Goal: Entertainment & Leisure: Consume media (video, audio)

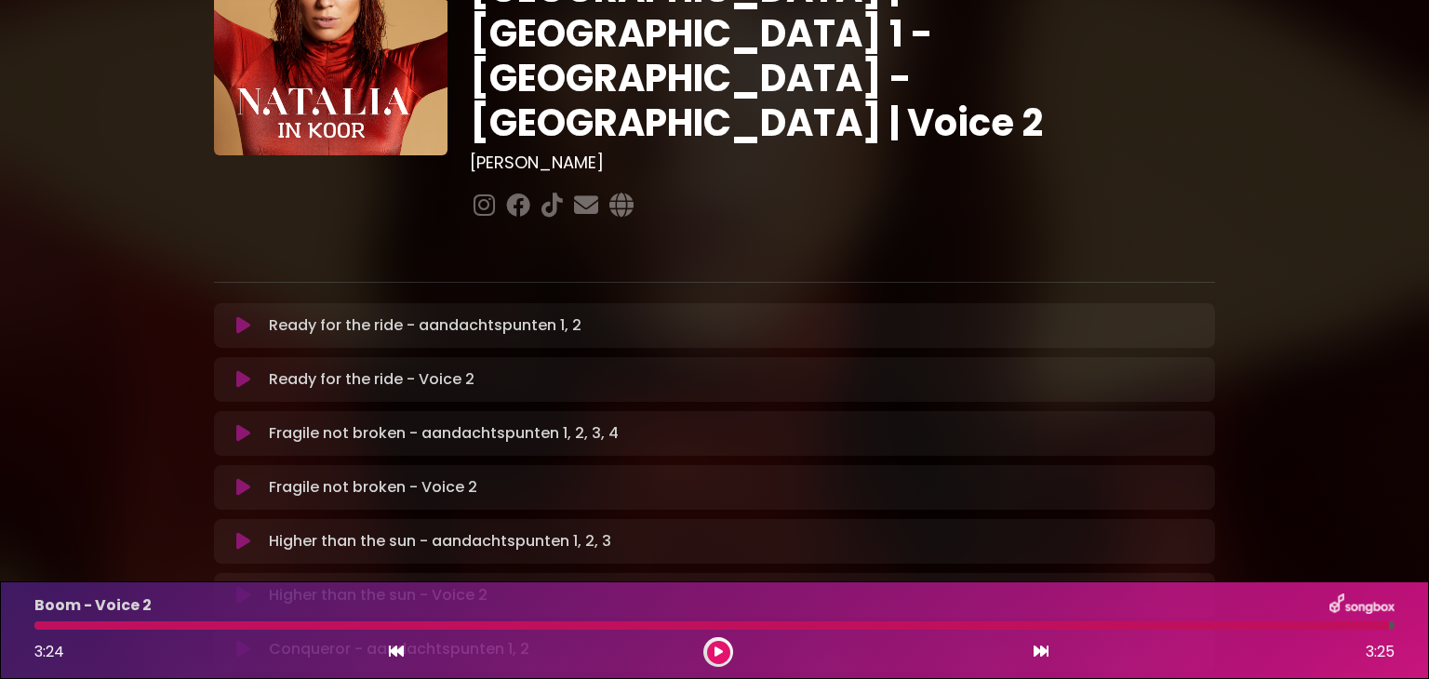
scroll to position [145, 0]
click at [243, 370] on icon at bounding box center [243, 379] width 14 height 19
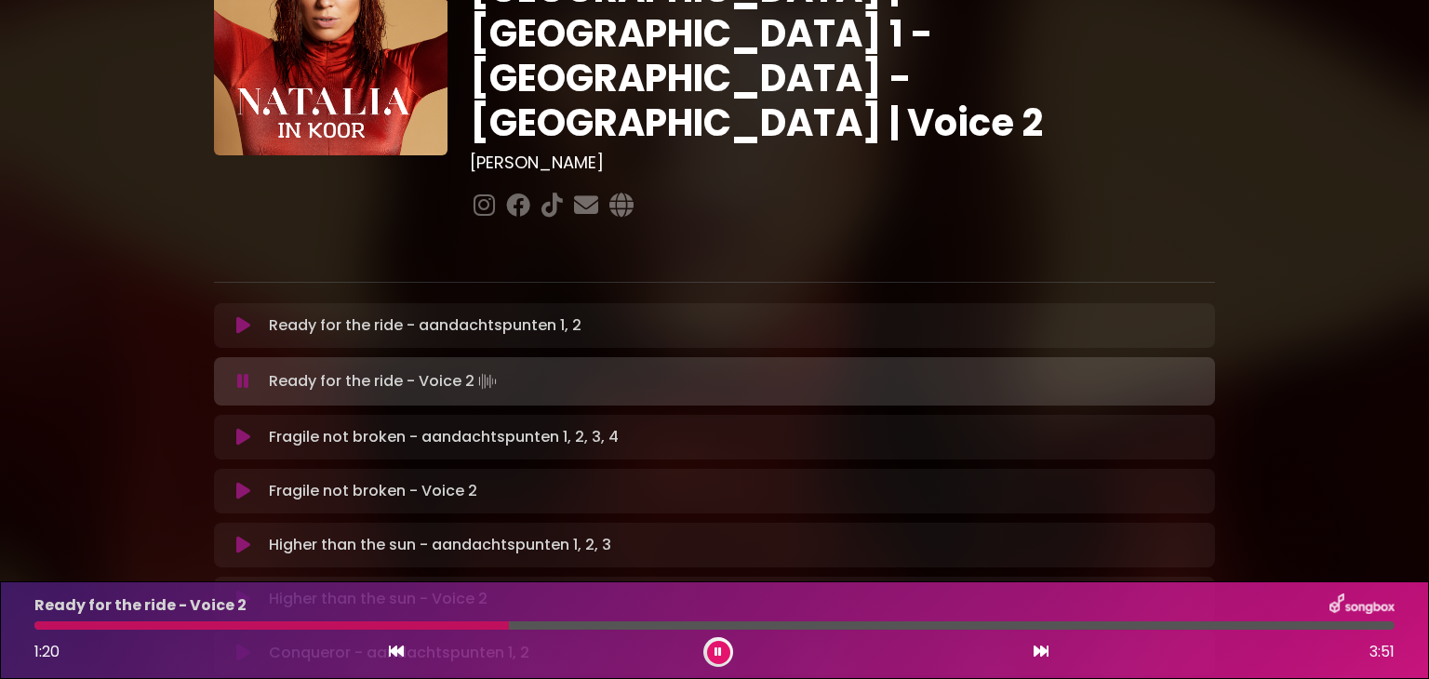
click at [709, 656] on button at bounding box center [718, 652] width 23 height 23
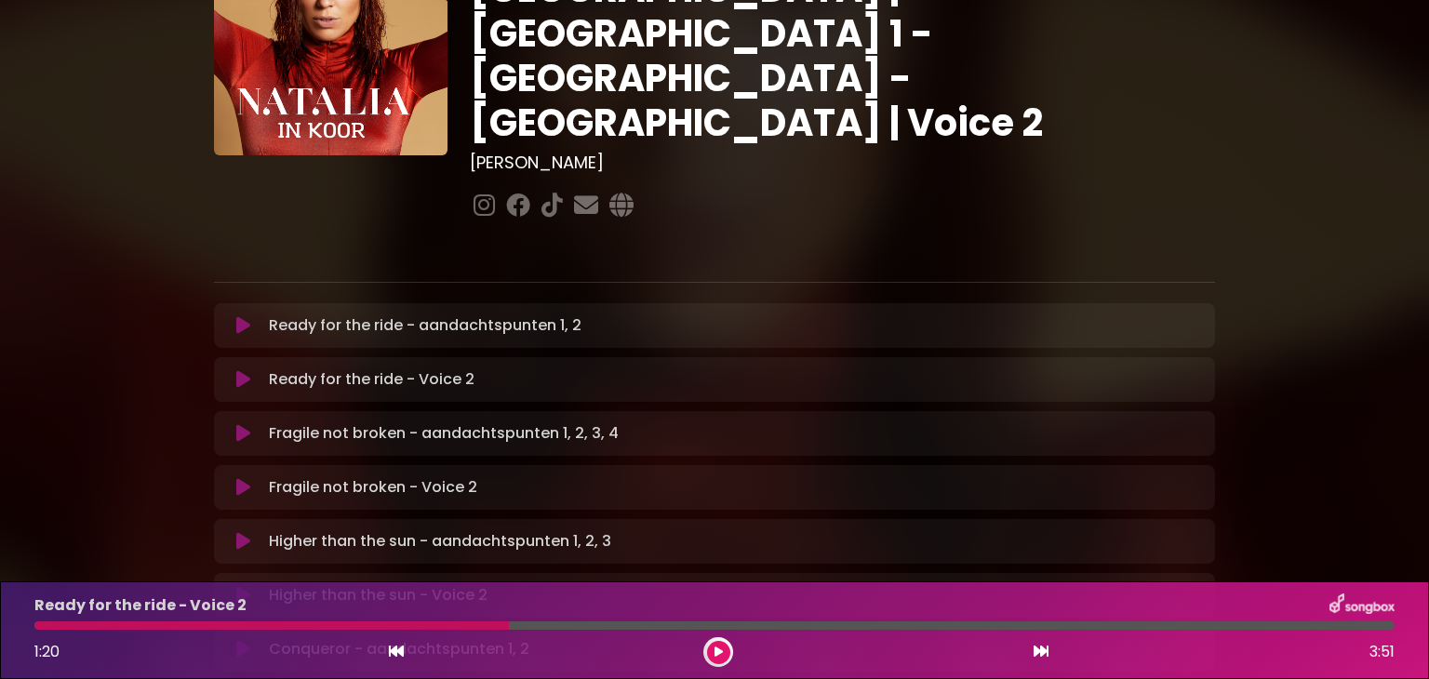
click at [709, 656] on button at bounding box center [718, 652] width 23 height 23
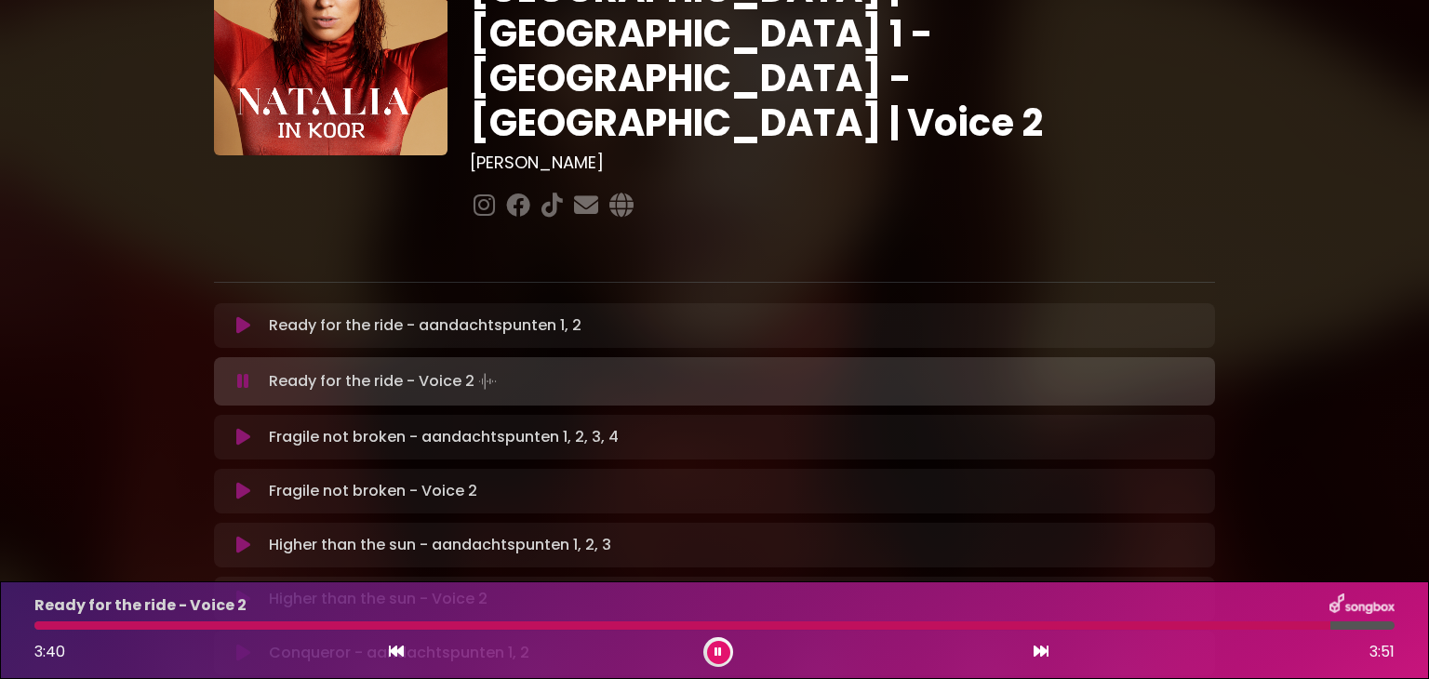
click at [718, 653] on icon at bounding box center [718, 652] width 7 height 11
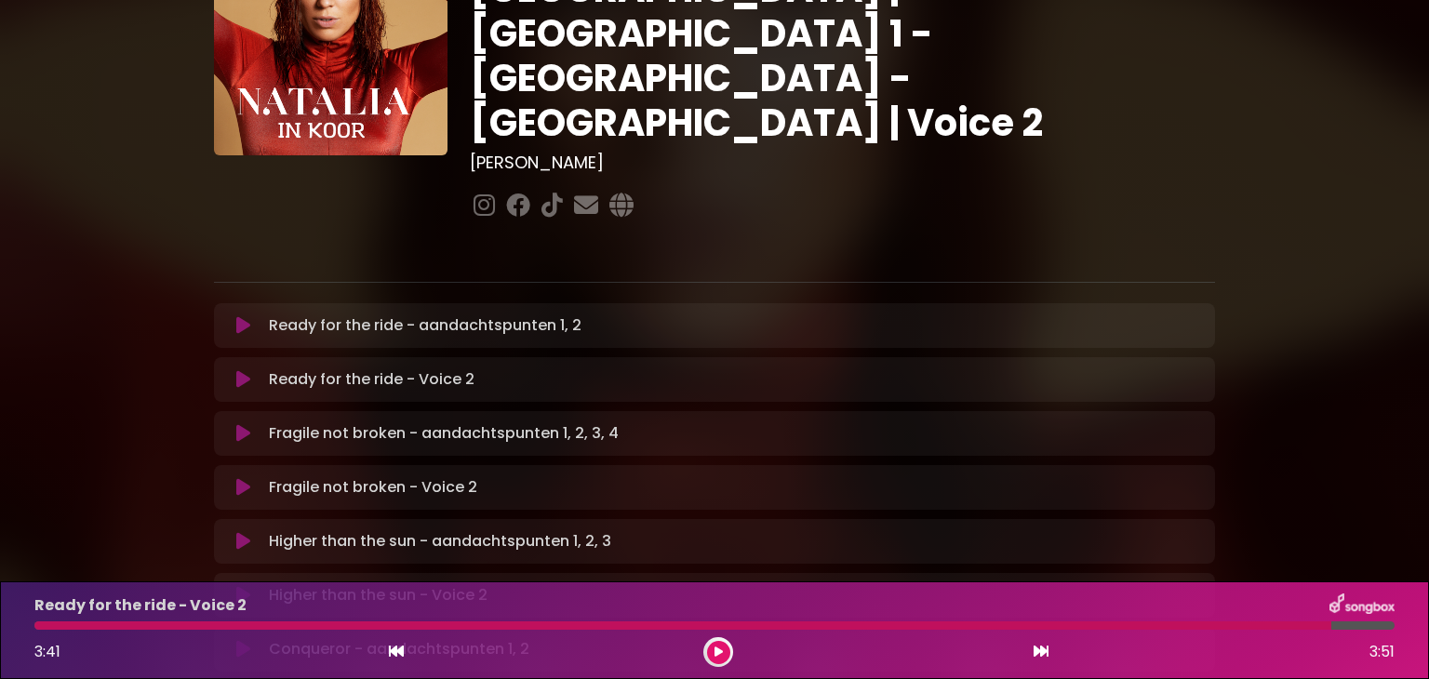
click at [42, 633] on div "Ready for the ride - Voice 2 3:41 3:51" at bounding box center [714, 631] width 1383 height 74
click at [722, 648] on button at bounding box center [718, 652] width 23 height 23
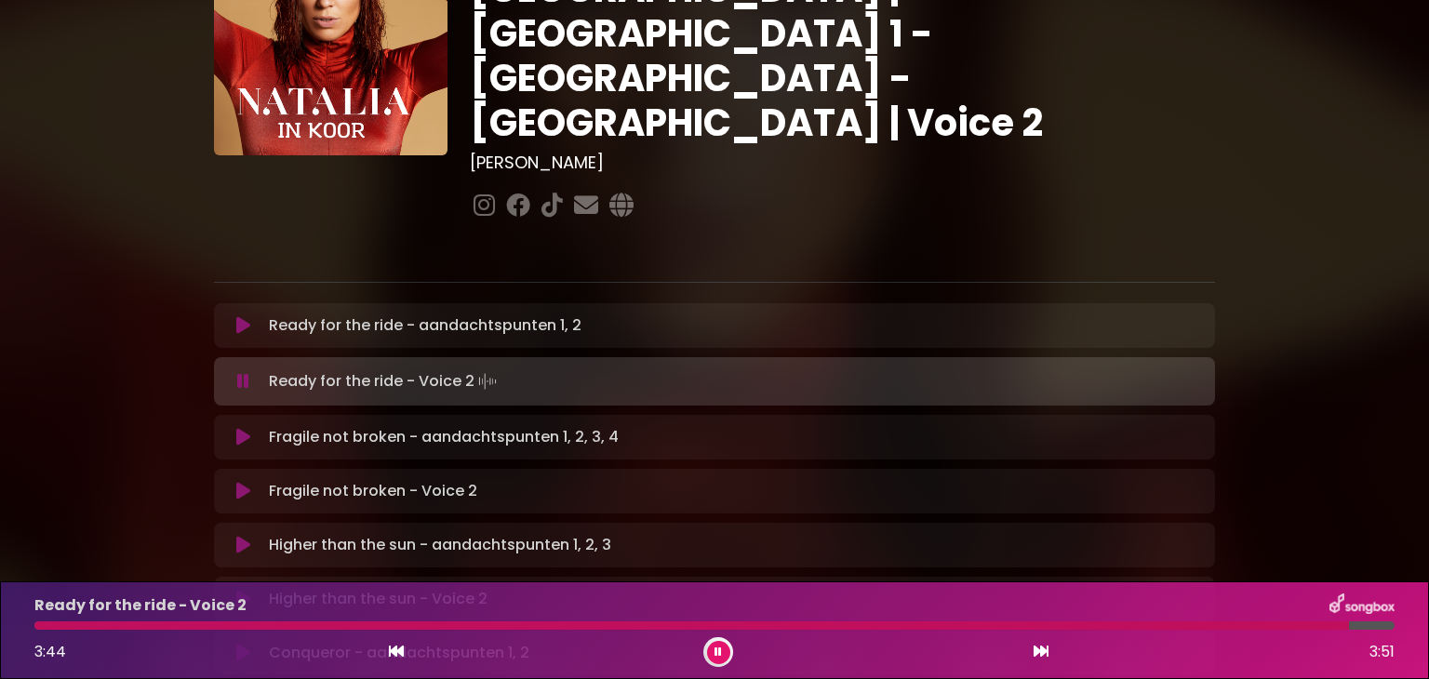
click at [36, 636] on div "Ready for the ride - Voice 2 3:44 3:51" at bounding box center [714, 631] width 1383 height 74
click at [39, 626] on div at bounding box center [695, 626] width 1322 height 8
click at [717, 651] on icon at bounding box center [718, 652] width 7 height 11
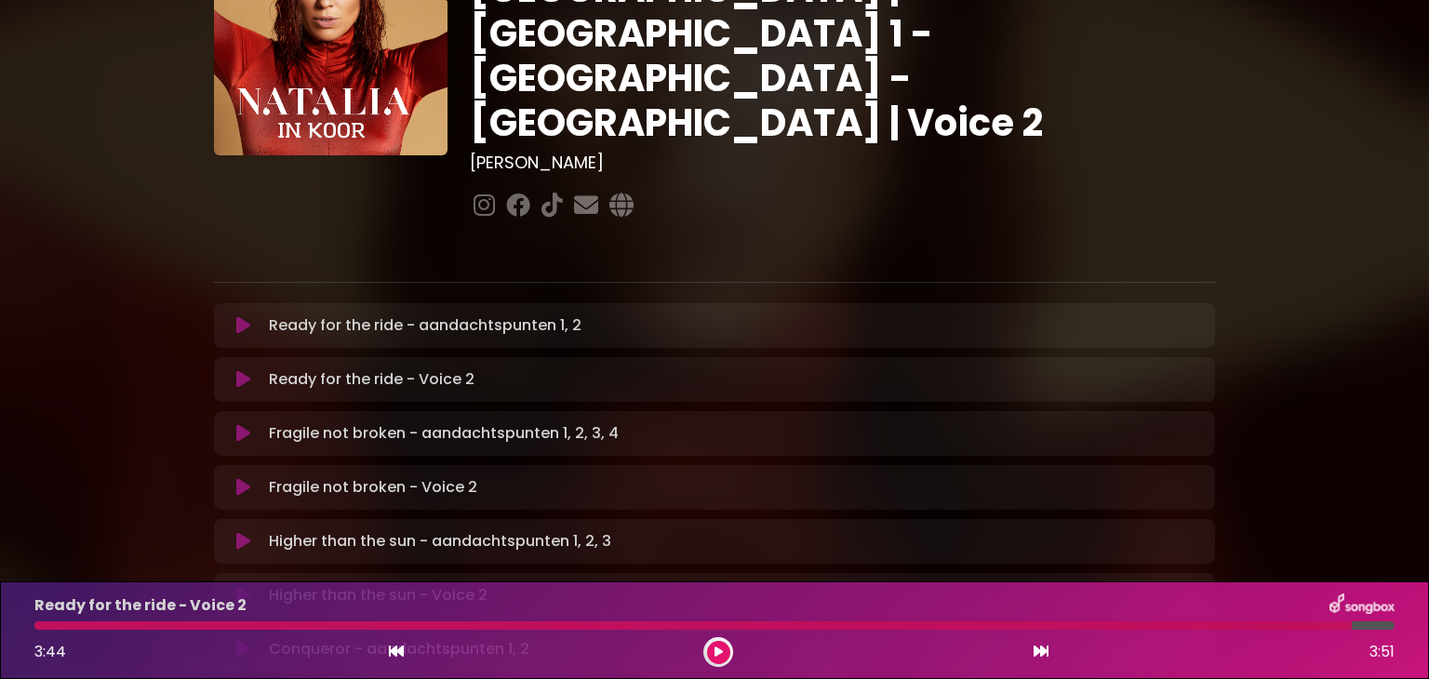
click at [242, 478] on icon at bounding box center [243, 487] width 14 height 19
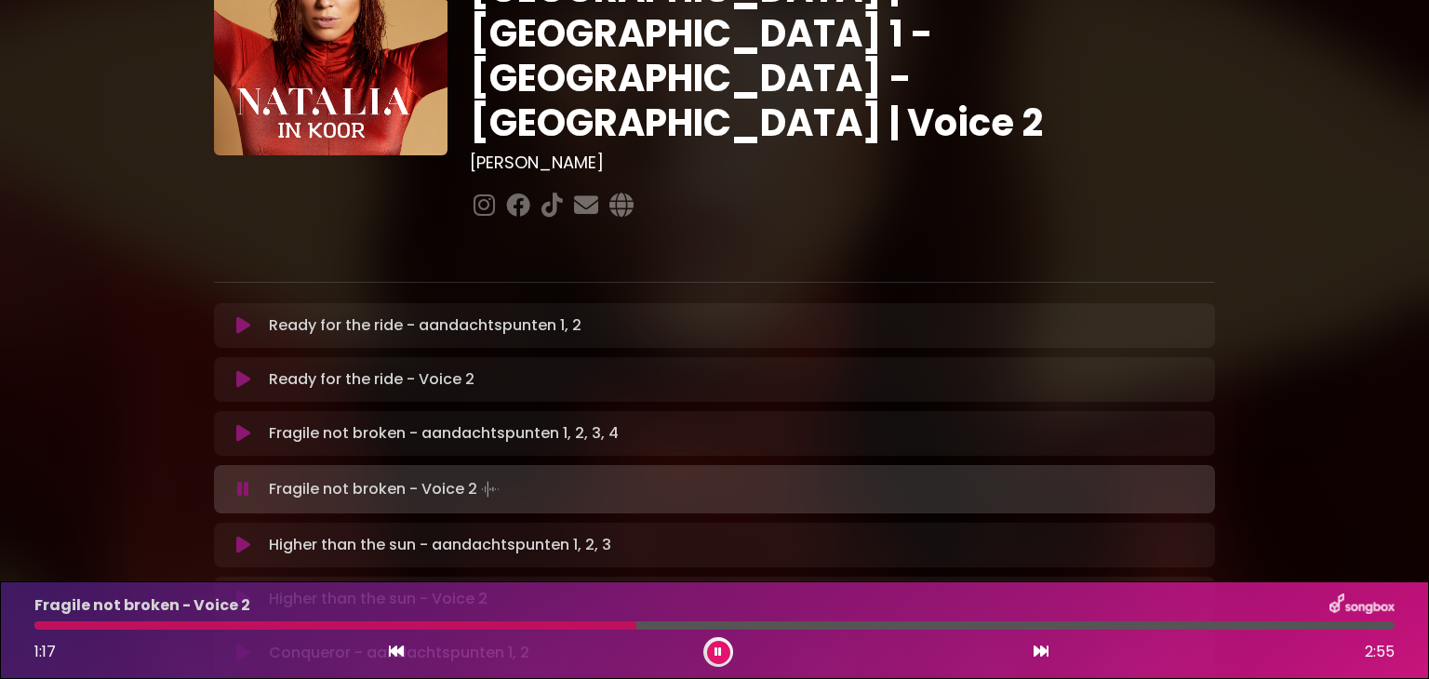
click at [719, 651] on icon at bounding box center [718, 652] width 7 height 11
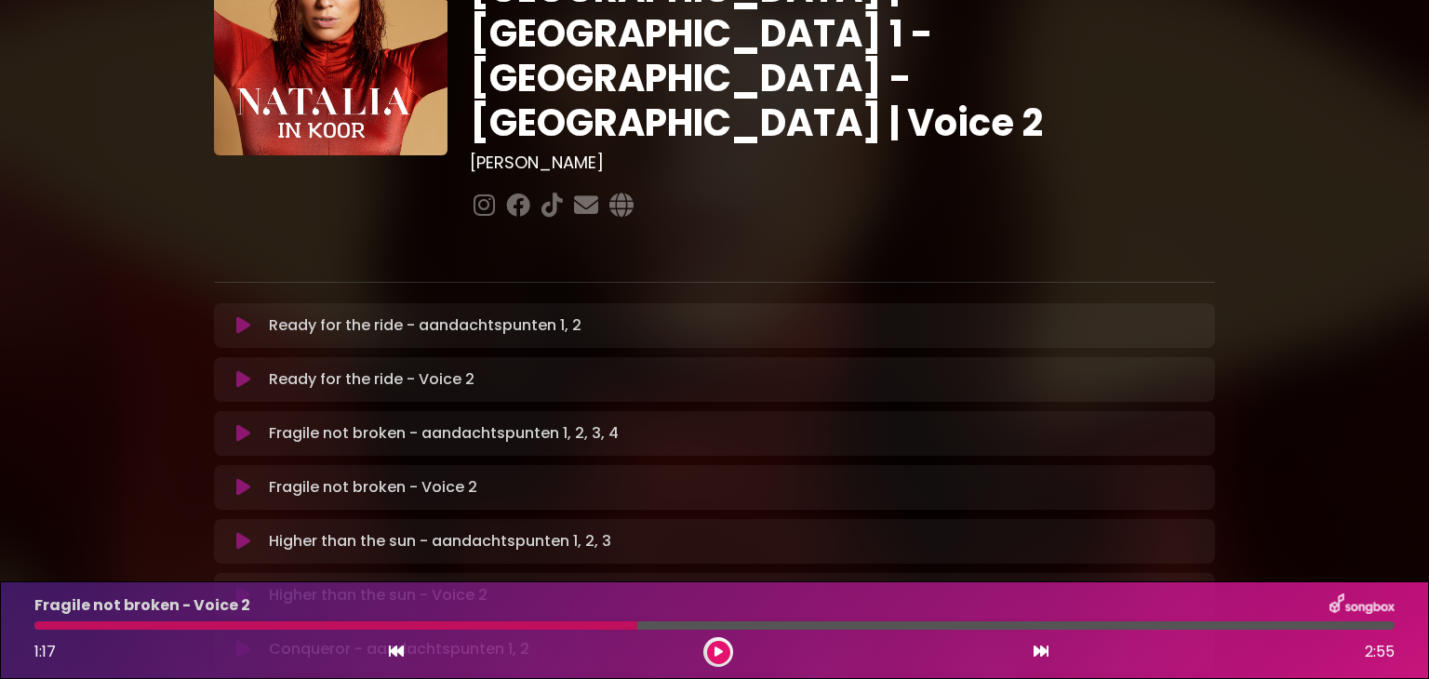
click at [719, 651] on icon at bounding box center [719, 652] width 8 height 11
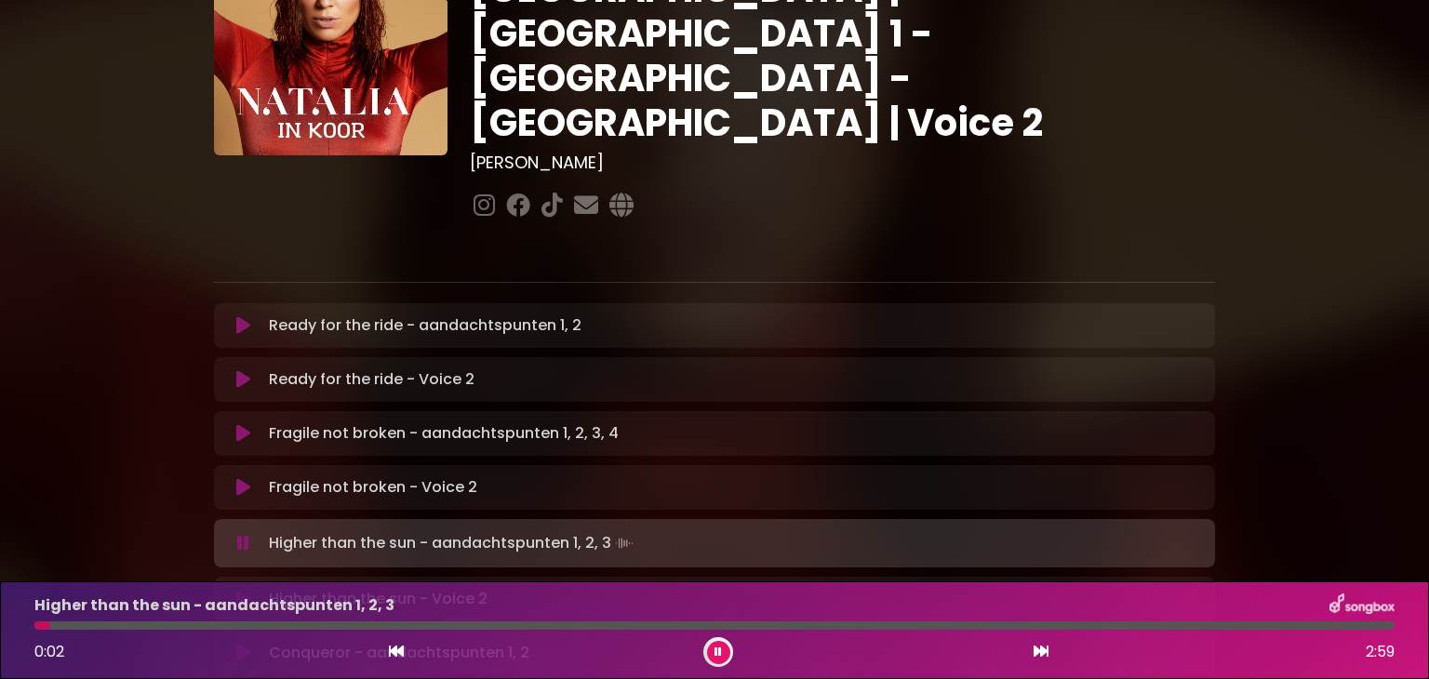
click at [719, 651] on icon at bounding box center [718, 652] width 7 height 11
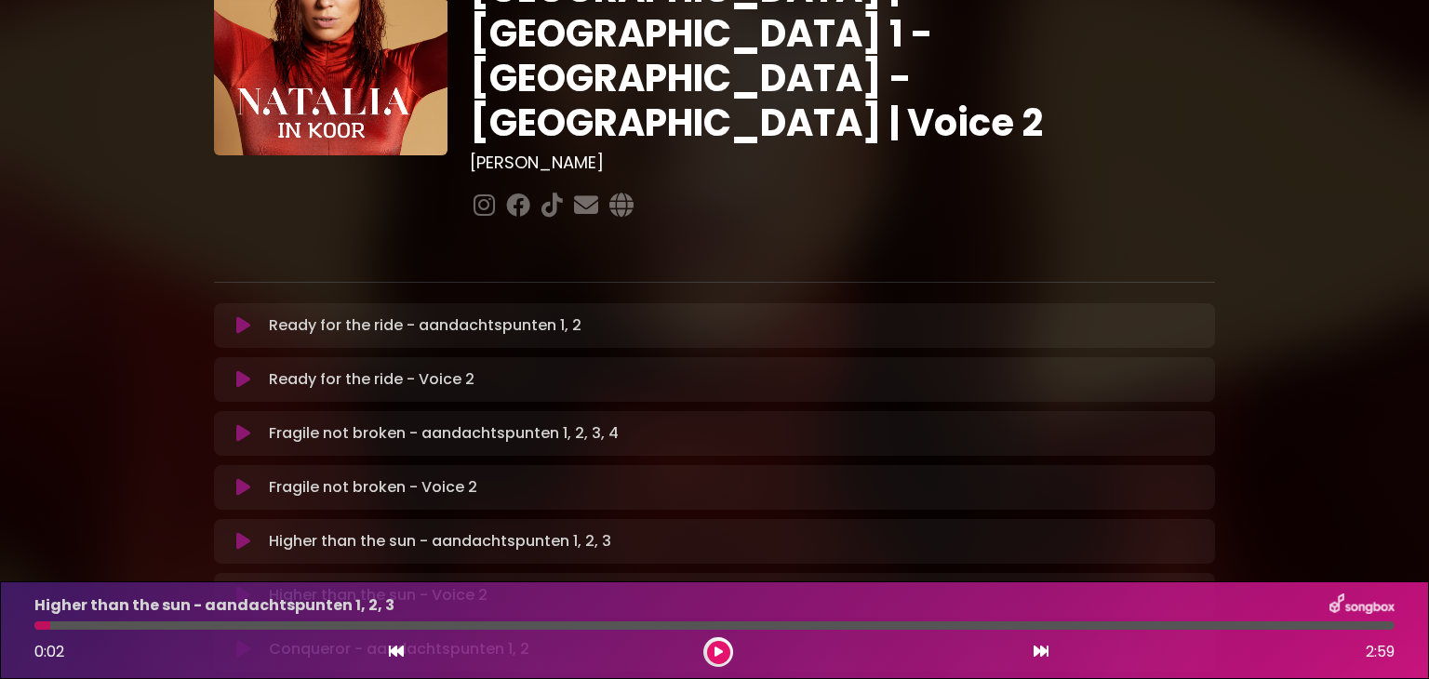
scroll to position [294, 0]
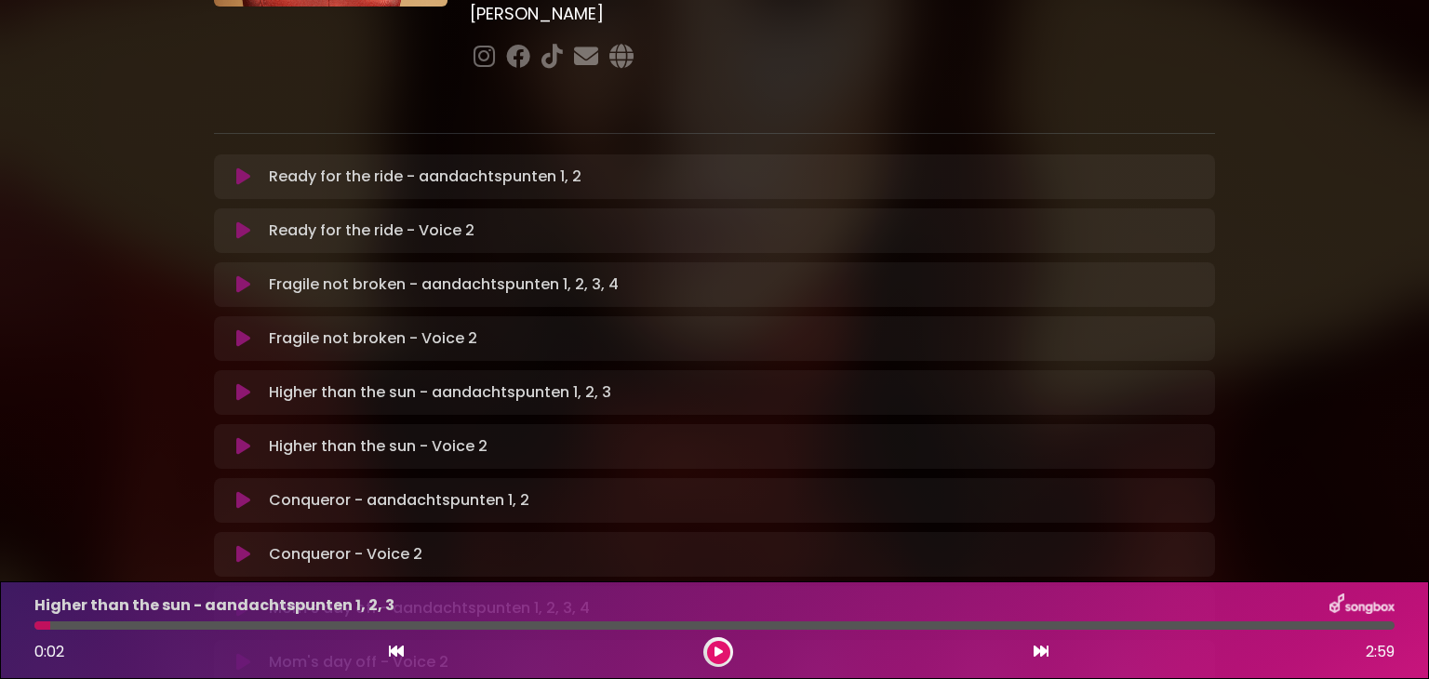
click at [242, 437] on icon at bounding box center [243, 446] width 14 height 19
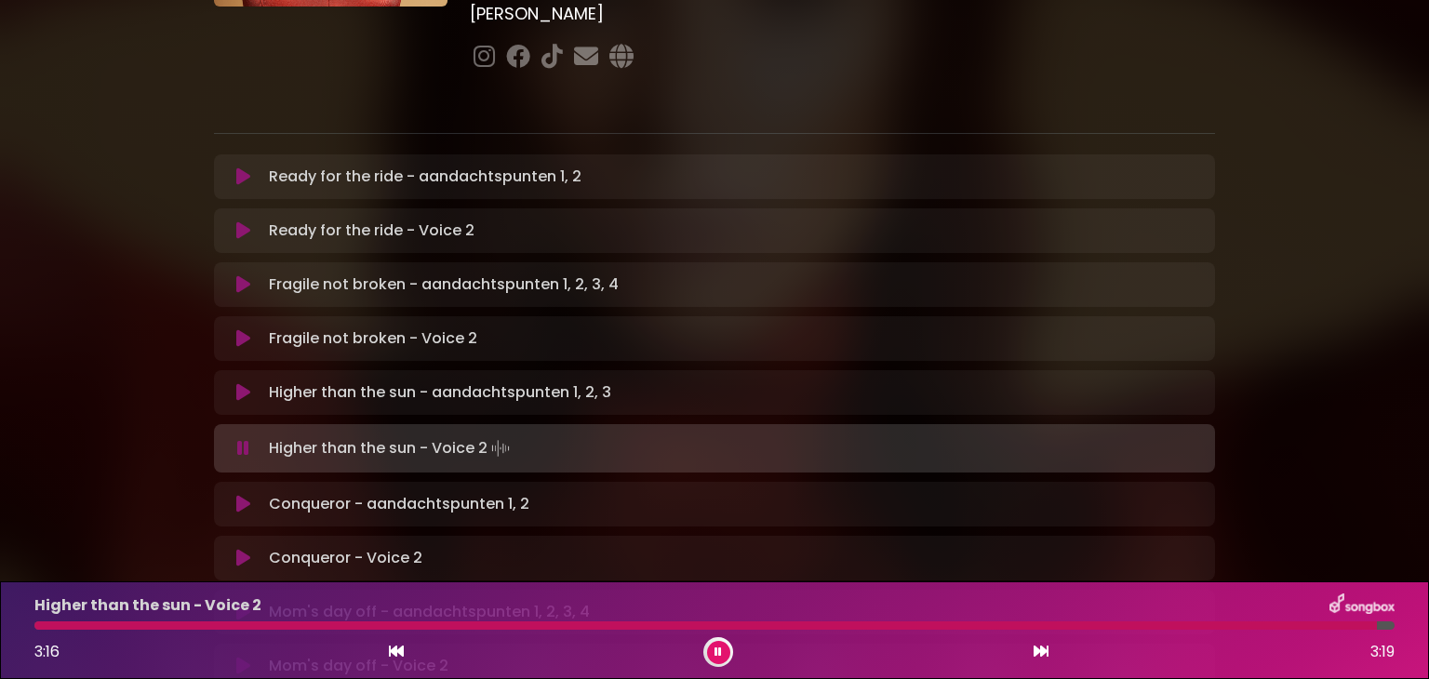
click at [714, 649] on button at bounding box center [718, 652] width 23 height 23
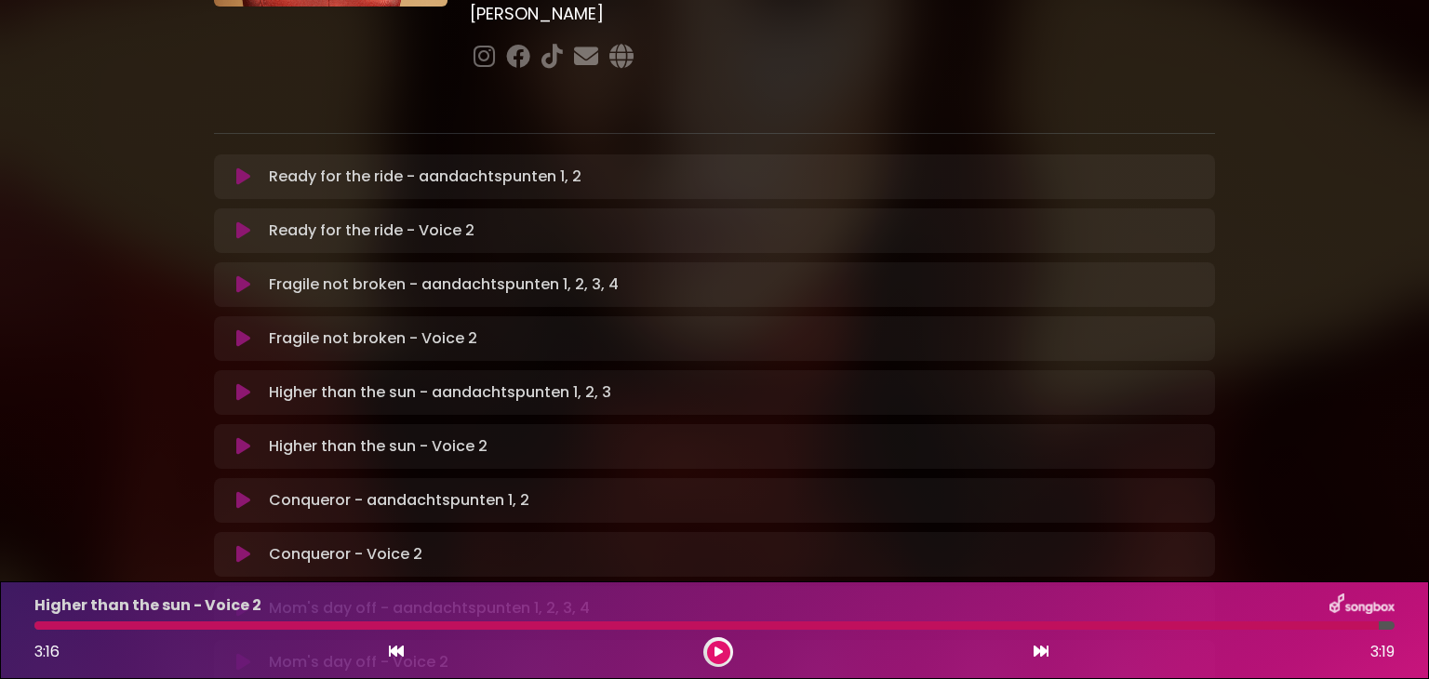
click at [237, 545] on icon at bounding box center [243, 554] width 14 height 19
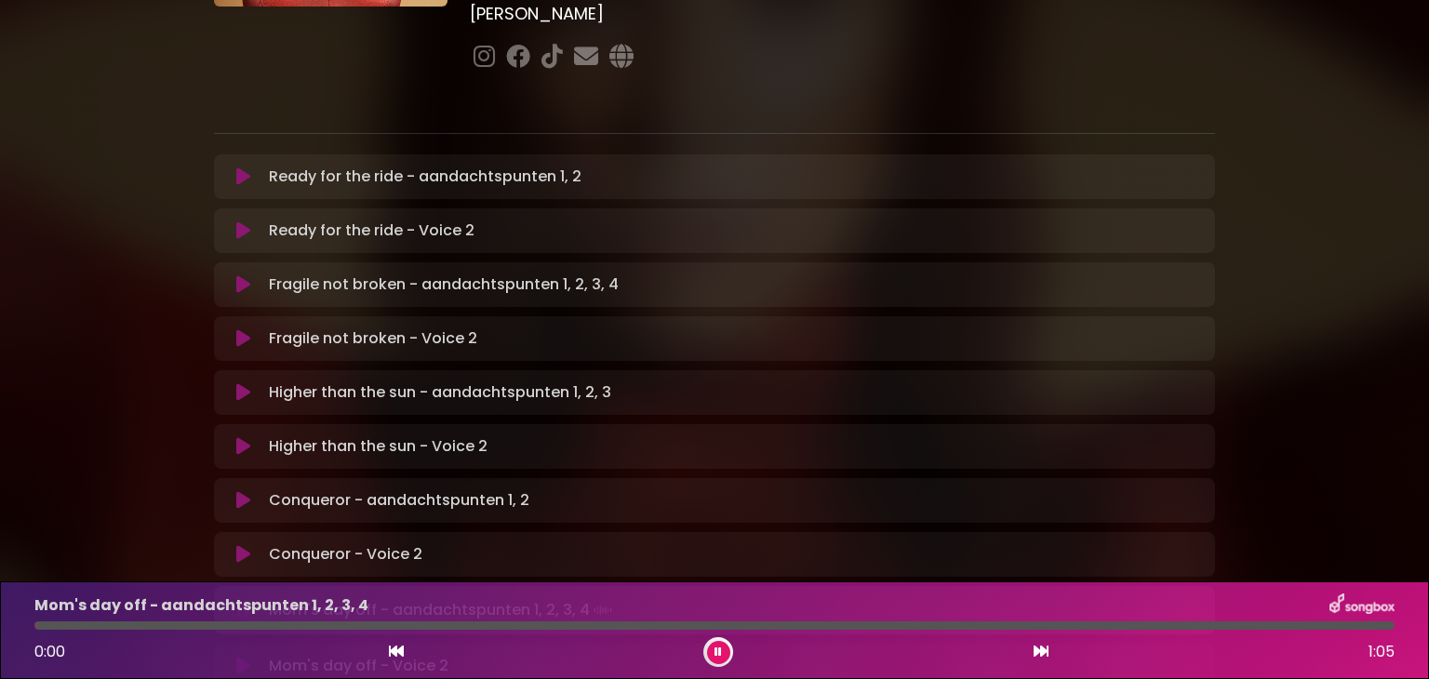
scroll to position [564, 0]
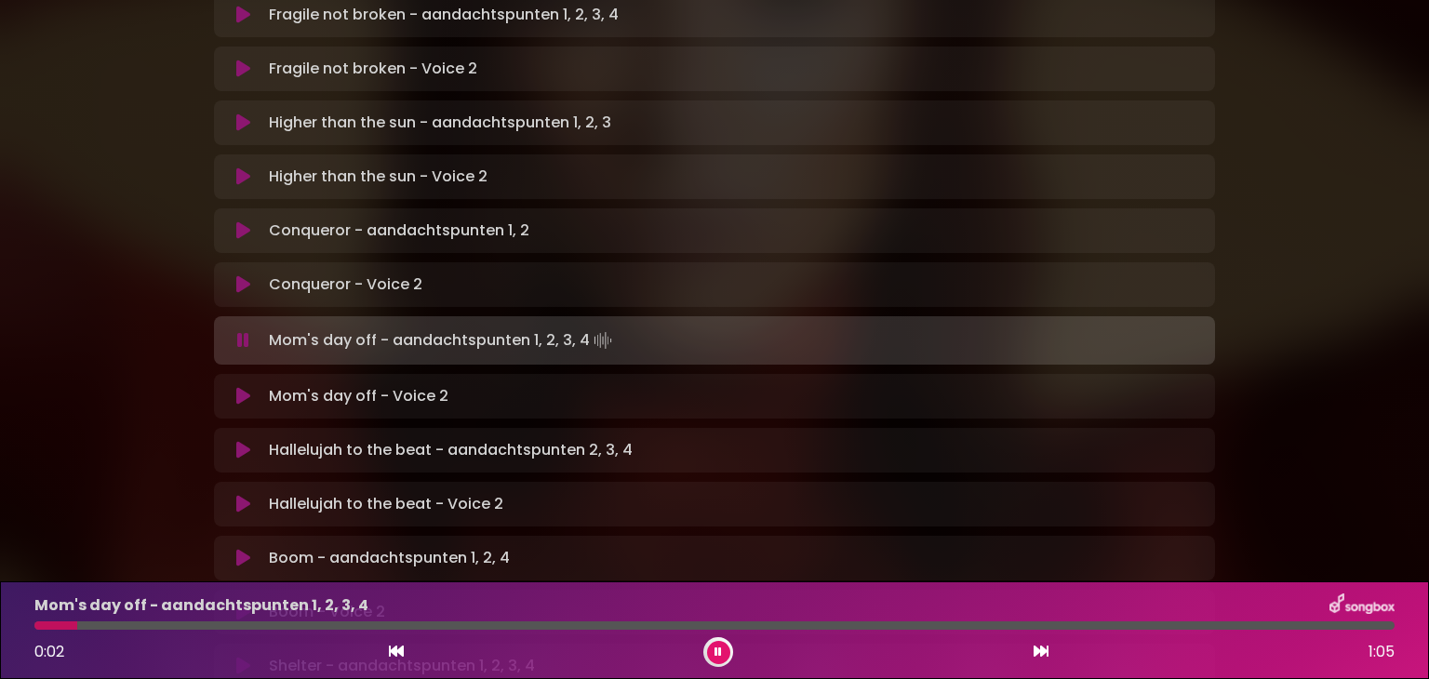
click at [238, 387] on icon at bounding box center [243, 396] width 14 height 19
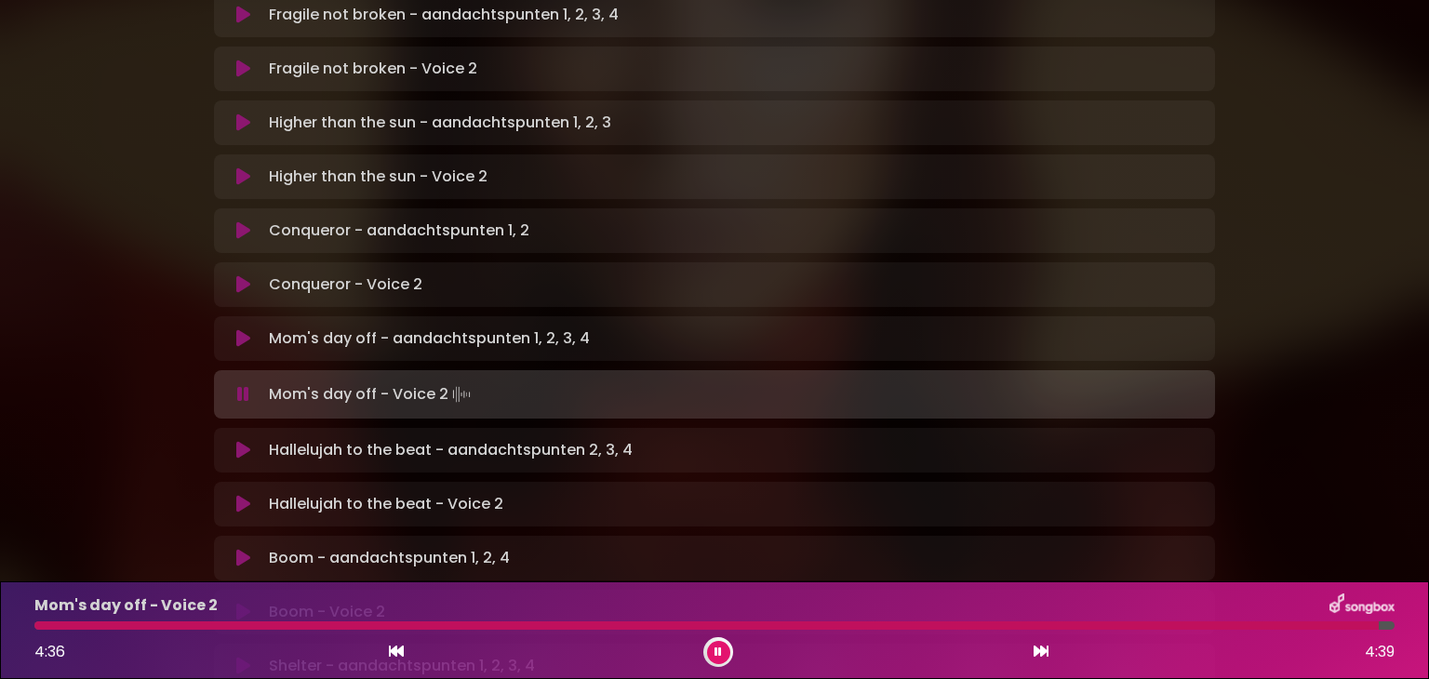
click at [237, 495] on icon at bounding box center [243, 504] width 14 height 19
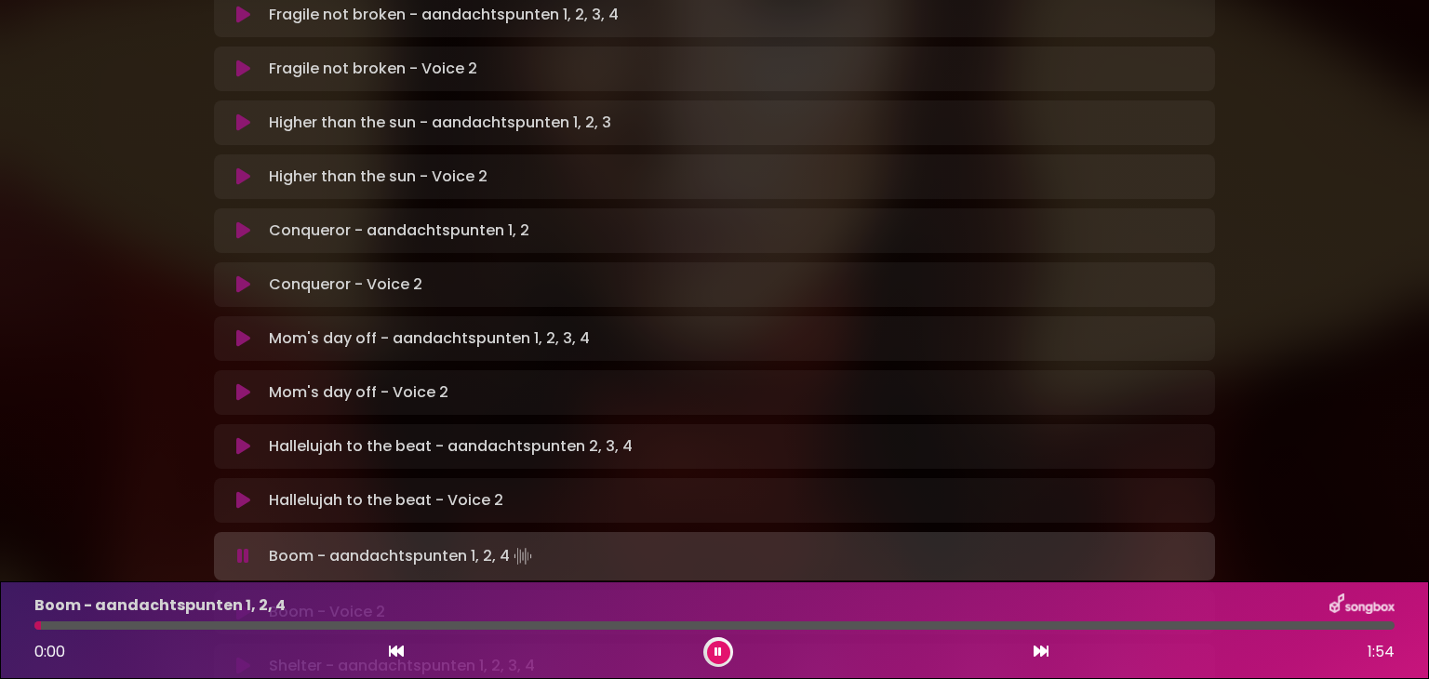
click at [243, 603] on icon at bounding box center [243, 612] width 14 height 19
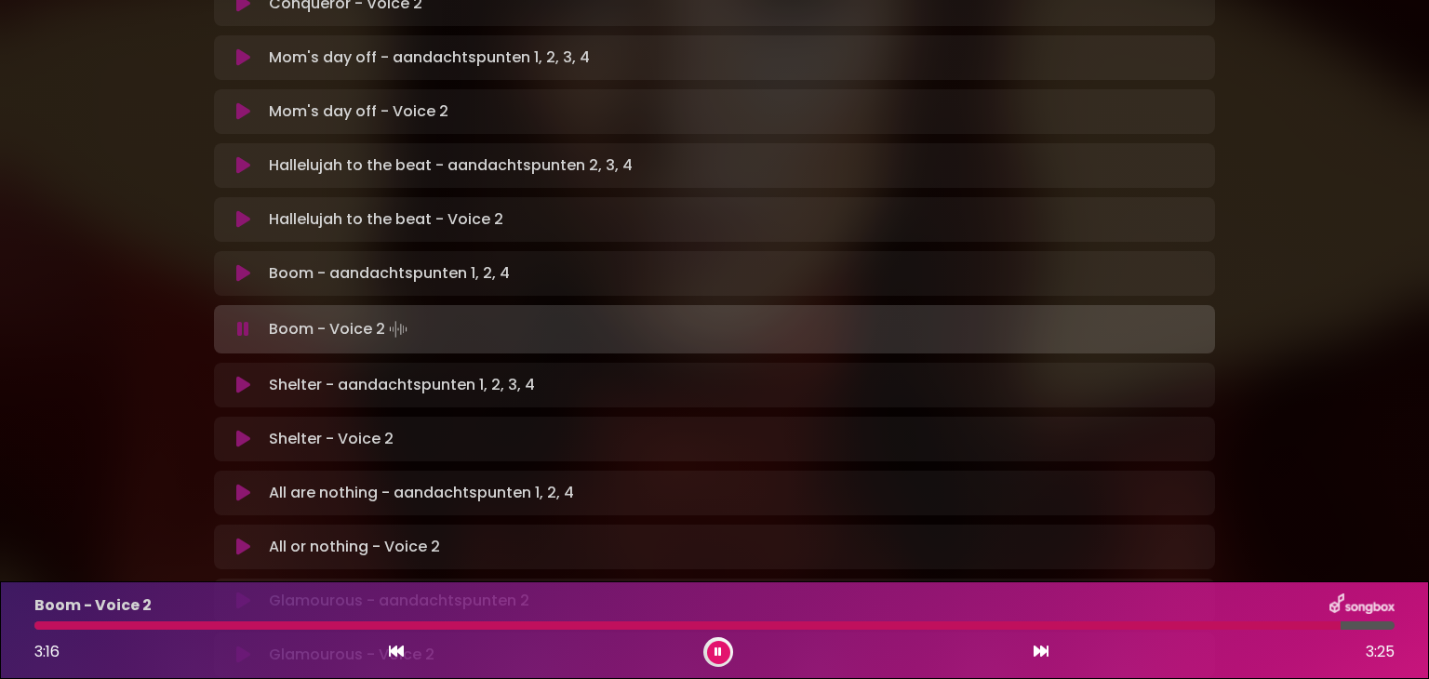
scroll to position [856, 0]
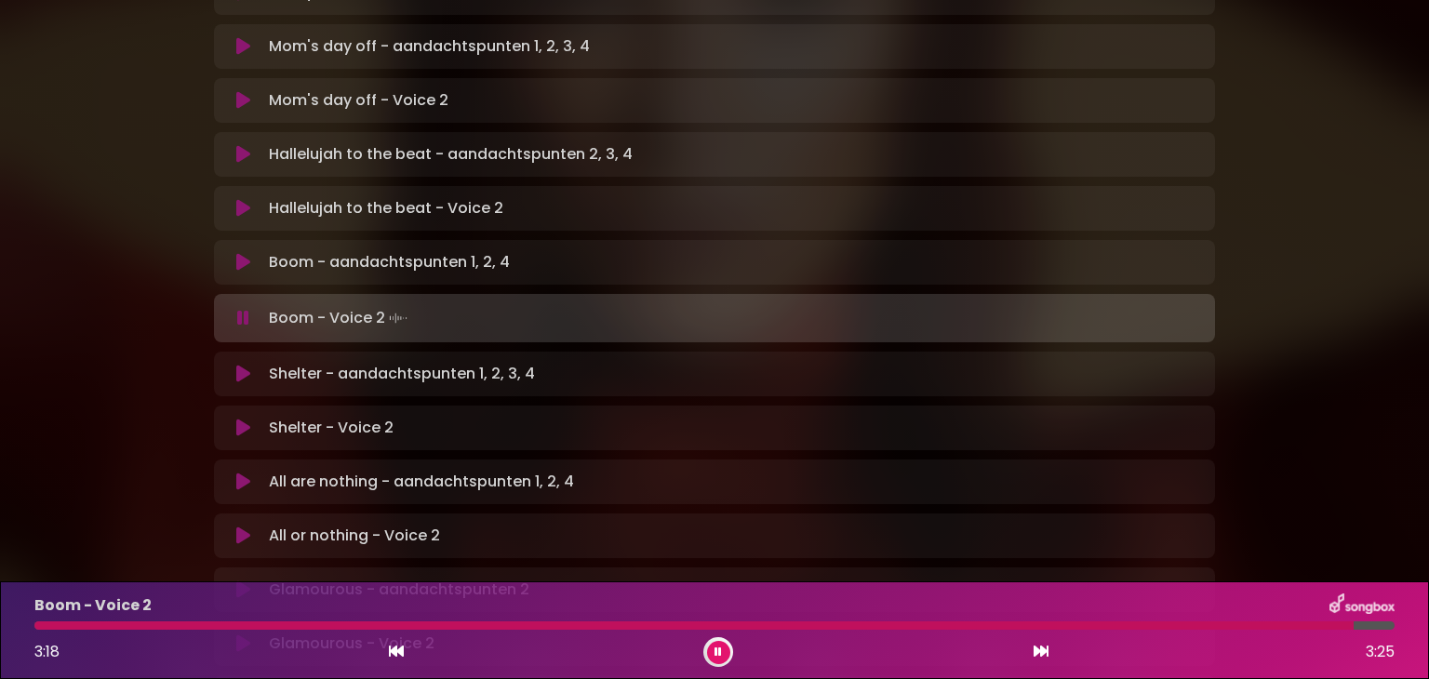
click at [241, 419] on icon at bounding box center [243, 428] width 14 height 19
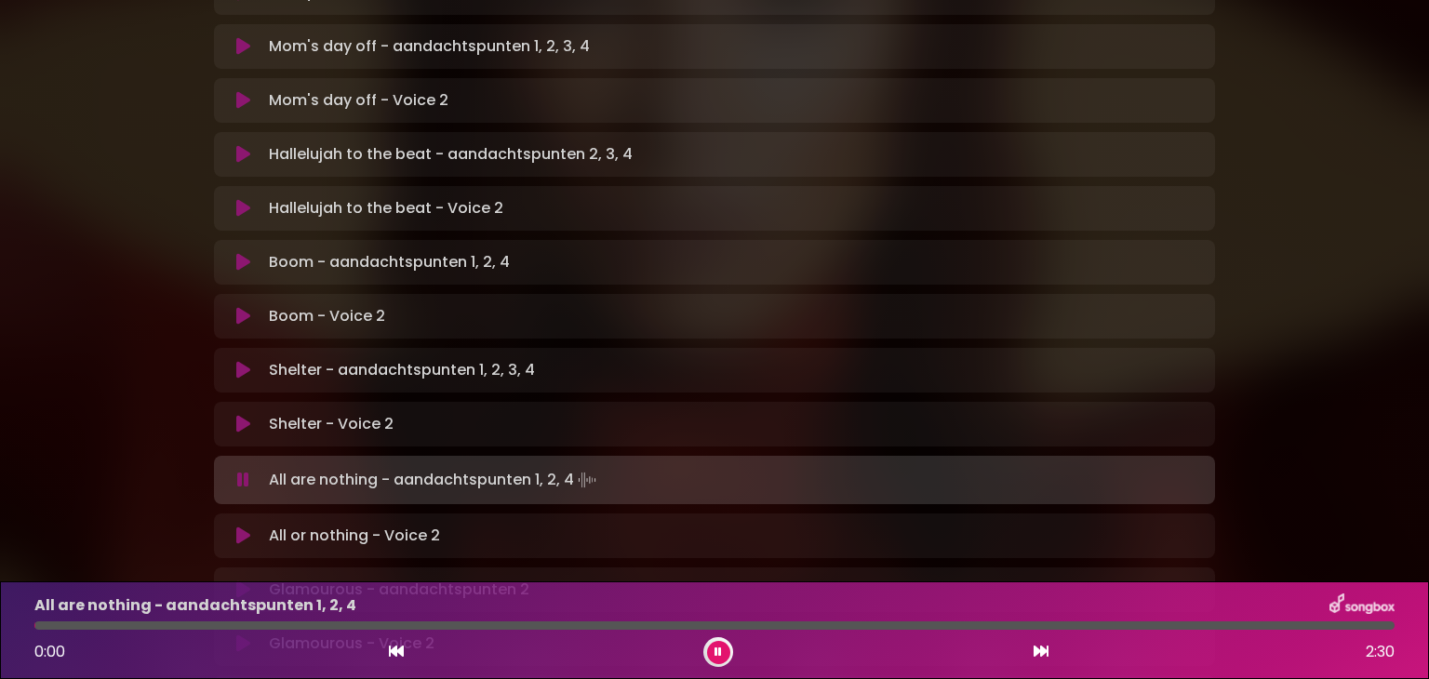
click at [243, 527] on icon at bounding box center [243, 536] width 14 height 19
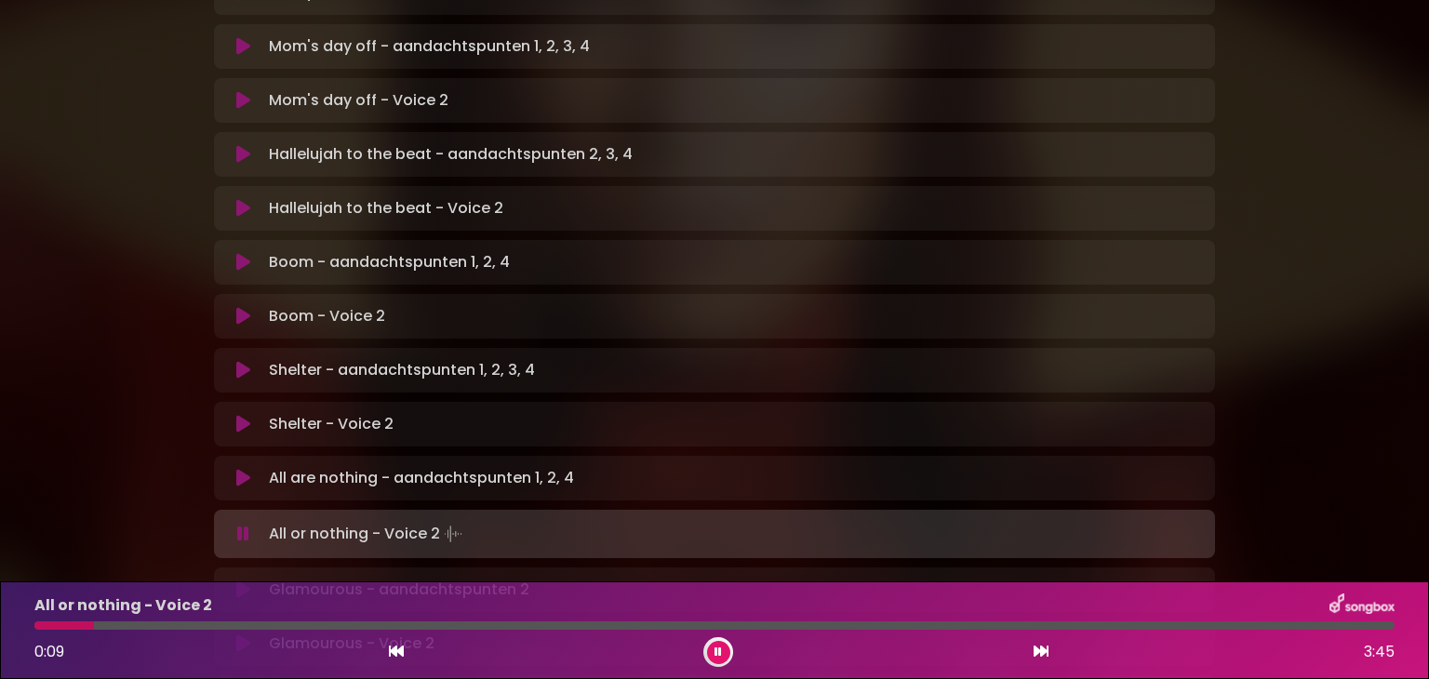
click at [727, 650] on button at bounding box center [718, 652] width 23 height 23
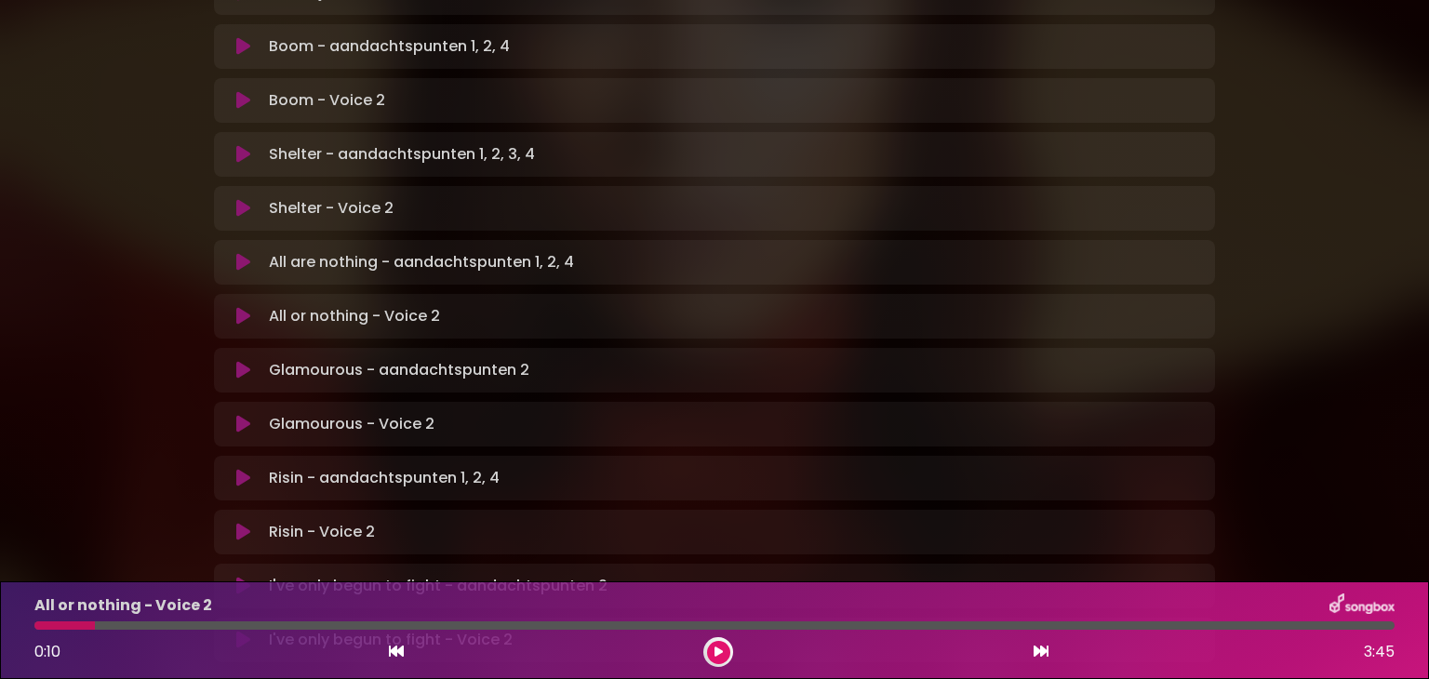
scroll to position [1072, 0]
click at [331, 305] on p "All or nothing - Voice 2 Loading Track..." at bounding box center [354, 316] width 171 height 22
click at [235, 307] on button at bounding box center [243, 316] width 36 height 19
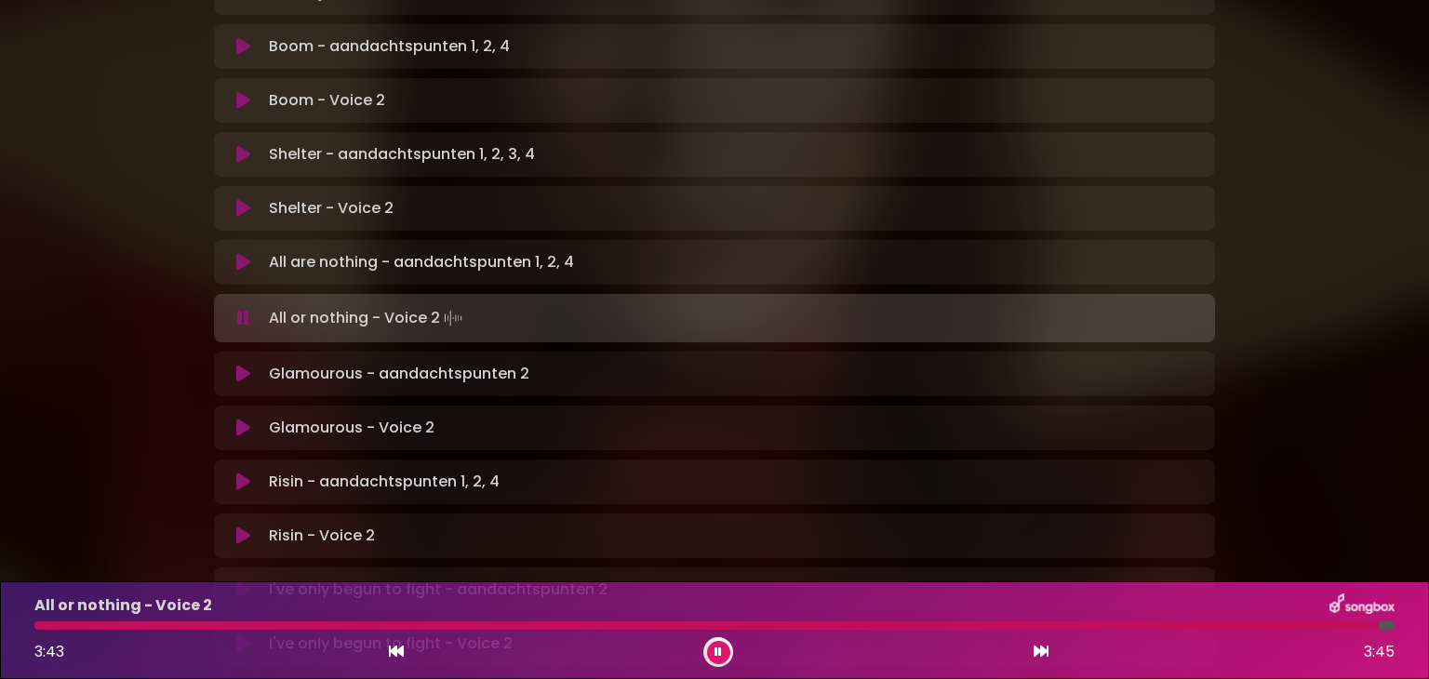
click at [713, 659] on button at bounding box center [718, 652] width 23 height 23
